Goal: Task Accomplishment & Management: Complete application form

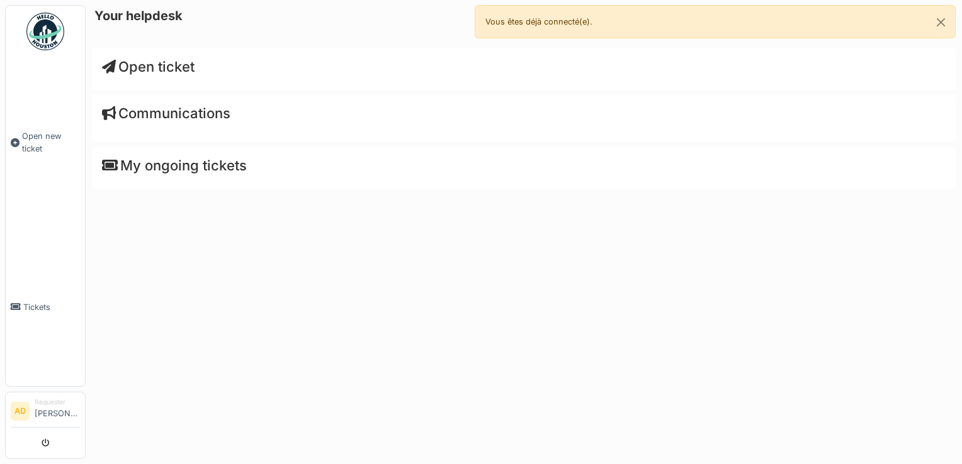
click at [143, 64] on span "Open ticket" at bounding box center [148, 67] width 93 height 16
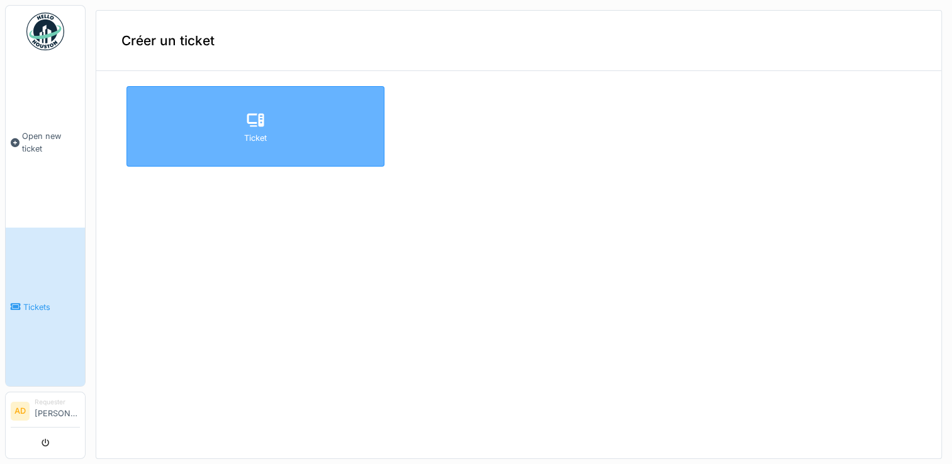
click at [254, 130] on div at bounding box center [255, 120] width 19 height 23
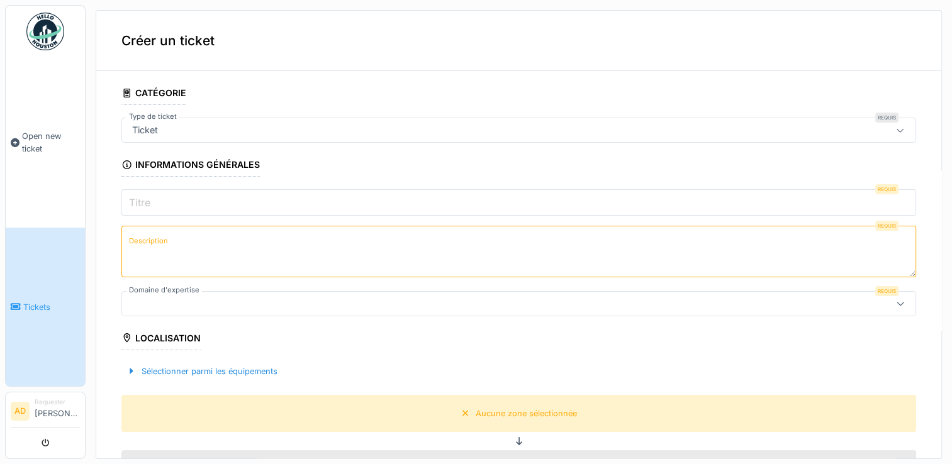
click at [346, 206] on input "Titre" at bounding box center [518, 202] width 795 height 26
click at [557, 205] on input "Titre" at bounding box center [518, 202] width 795 height 26
click at [454, 275] on textarea "Description" at bounding box center [518, 252] width 795 height 52
click at [885, 308] on div at bounding box center [900, 304] width 30 height 24
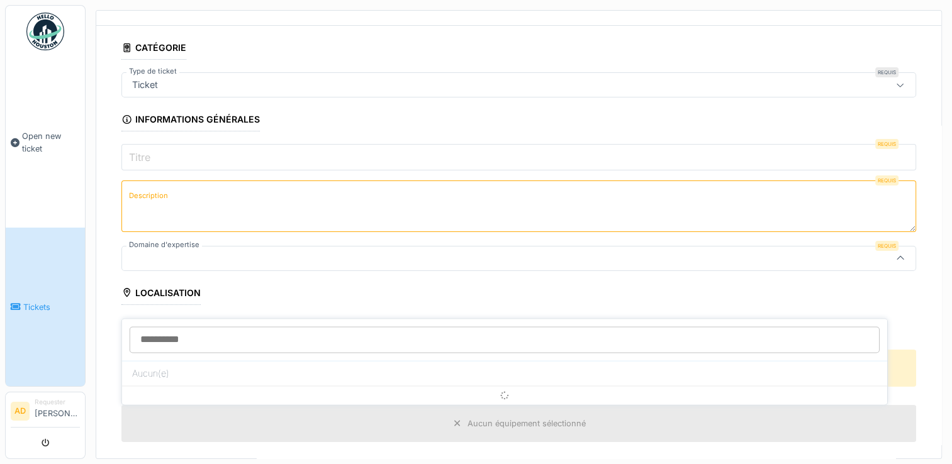
scroll to position [67, 0]
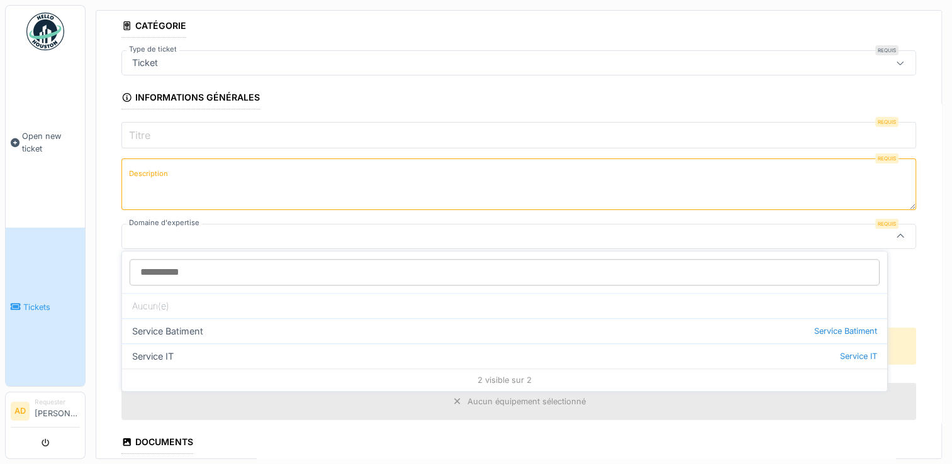
click at [355, 238] on div at bounding box center [474, 237] width 695 height 14
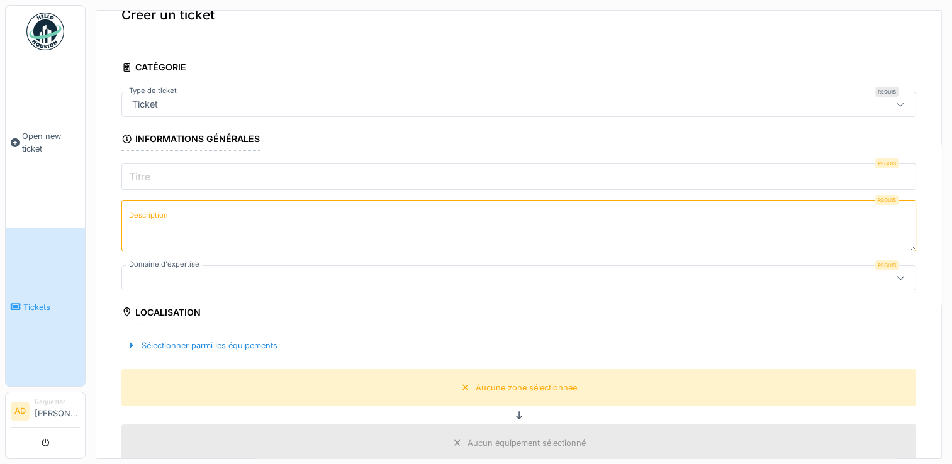
scroll to position [0, 0]
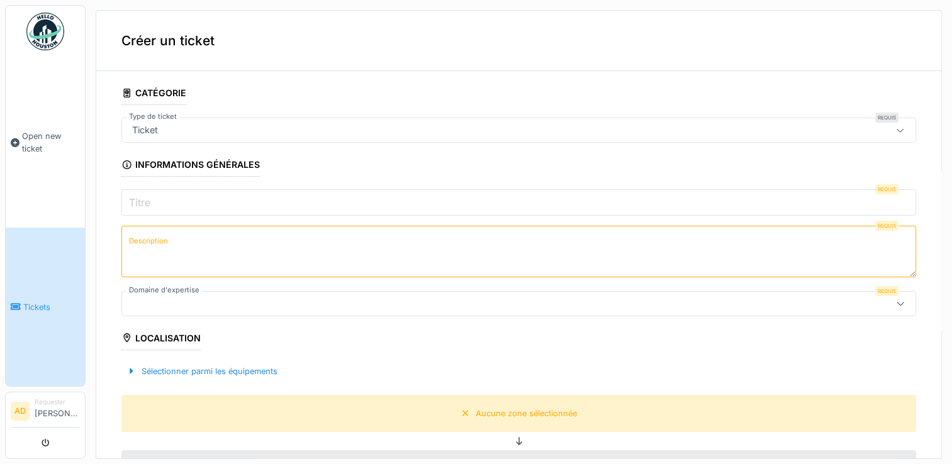
click at [895, 126] on icon at bounding box center [900, 130] width 10 height 8
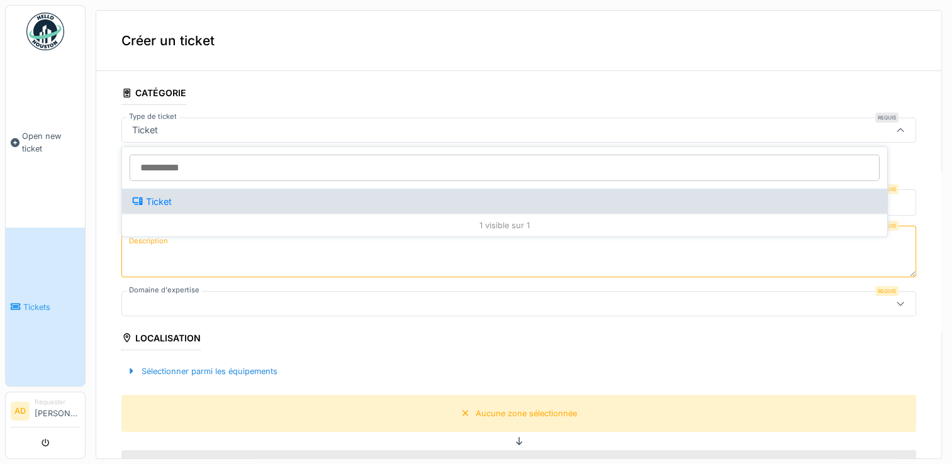
click at [155, 200] on div "Ticket" at bounding box center [152, 201] width 40 height 14
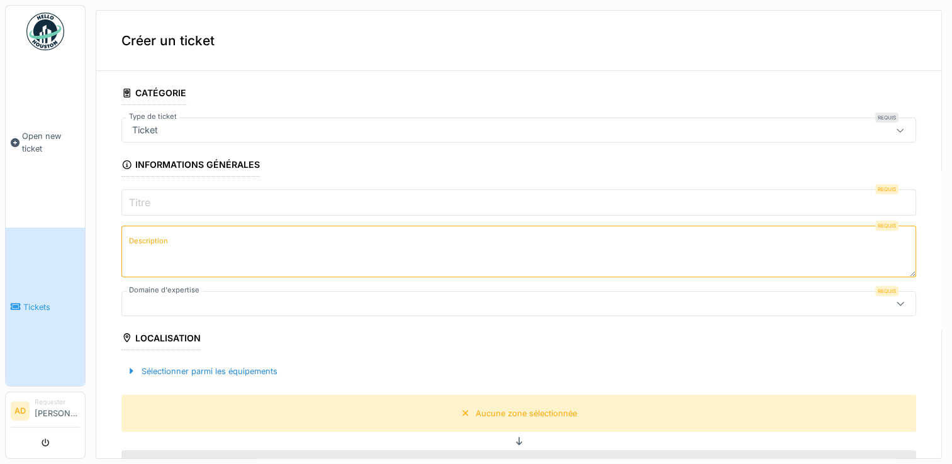
click at [269, 145] on fieldset "**********" at bounding box center [518, 426] width 795 height 691
click at [895, 300] on icon at bounding box center [900, 304] width 10 height 8
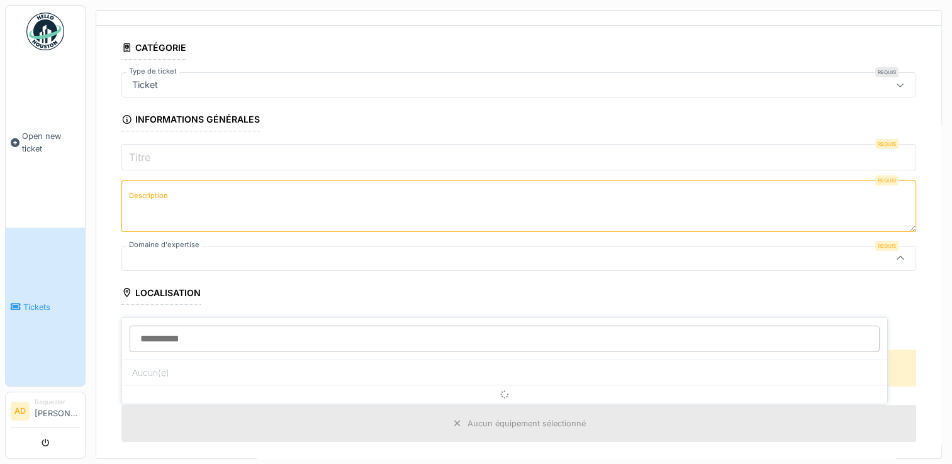
scroll to position [67, 0]
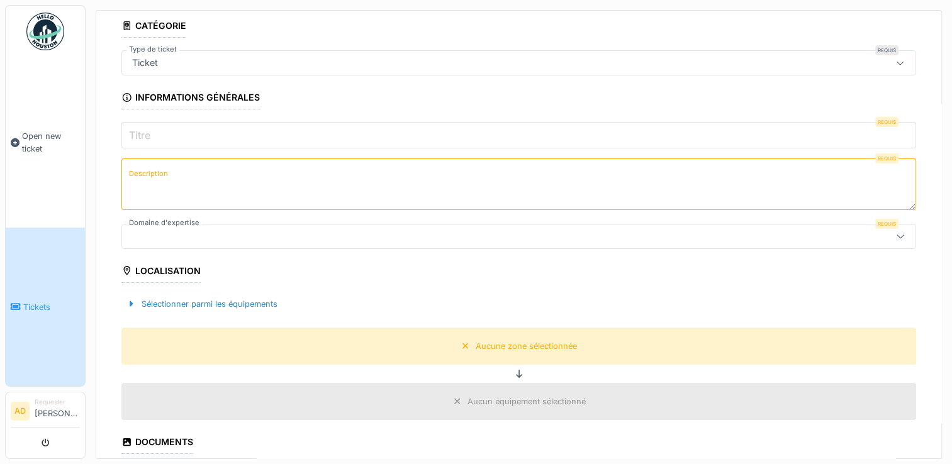
click at [540, 421] on fieldset "**********" at bounding box center [518, 359] width 795 height 691
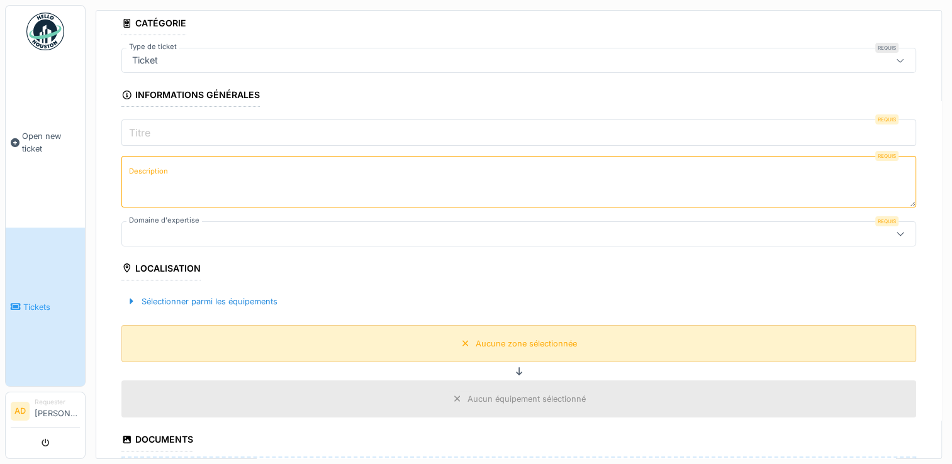
scroll to position [126, 0]
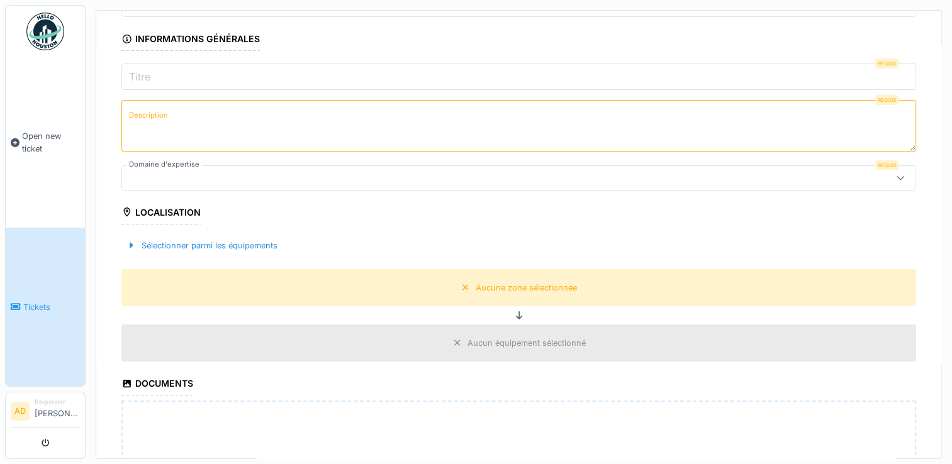
click at [885, 172] on div at bounding box center [900, 178] width 30 height 24
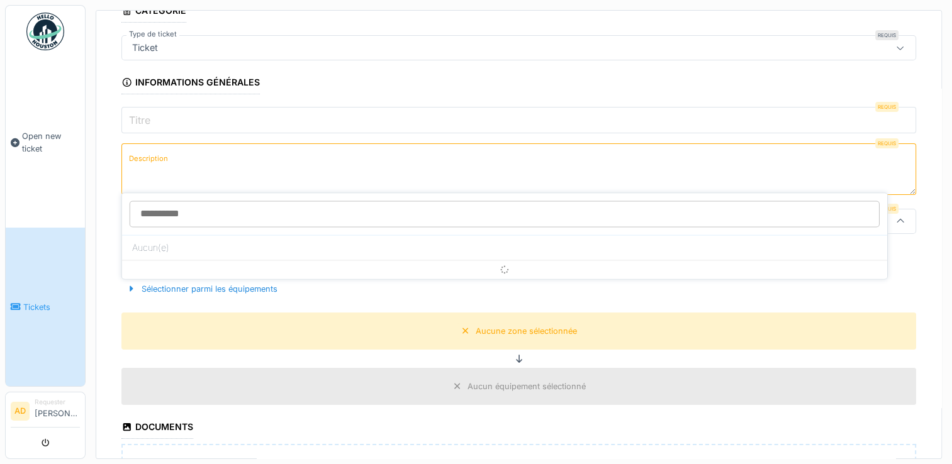
scroll to position [67, 0]
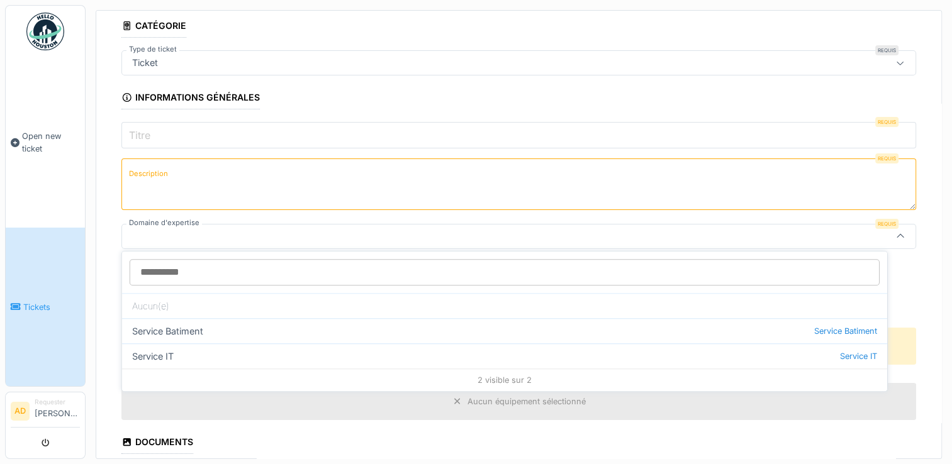
click at [194, 220] on label "Domaine d'expertise" at bounding box center [164, 223] width 76 height 11
